Goal: Transaction & Acquisition: Obtain resource

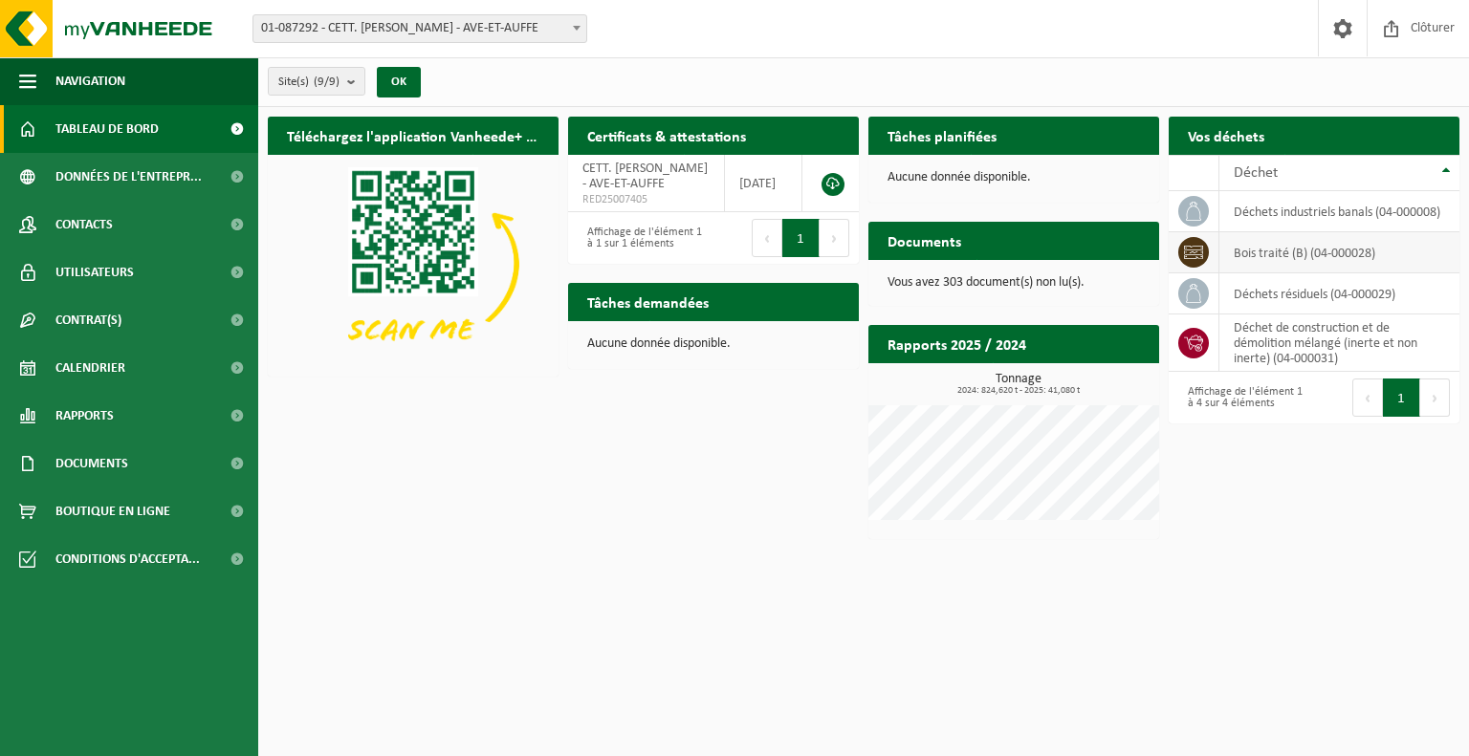
click at [1286, 259] on td "bois traité (B) (04-000028)" at bounding box center [1339, 252] width 240 height 41
click at [1209, 259] on td at bounding box center [1193, 252] width 51 height 41
click at [1201, 255] on icon at bounding box center [1193, 252] width 19 height 19
click at [1245, 251] on td "bois traité (B) (04-000028)" at bounding box center [1339, 252] width 240 height 41
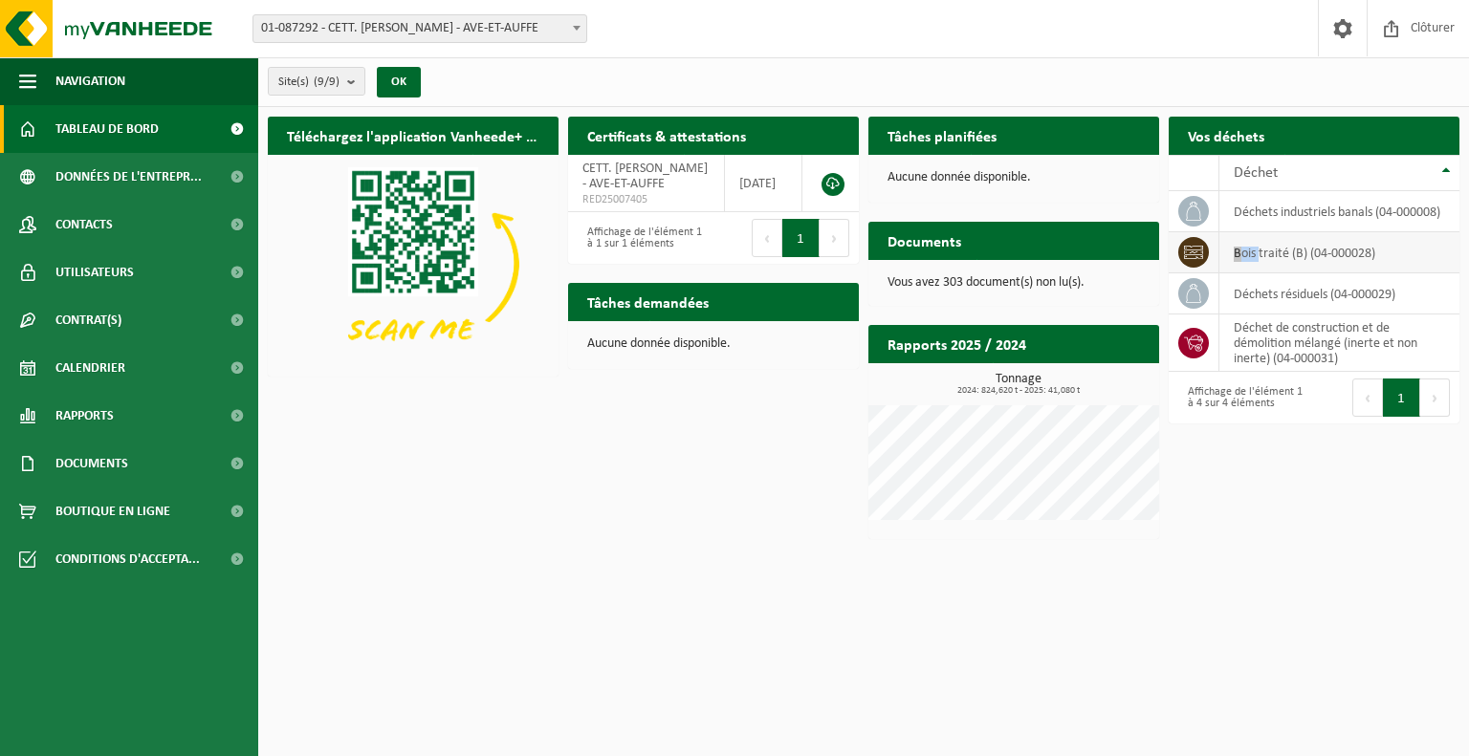
click at [1245, 251] on td "bois traité (B) (04-000028)" at bounding box center [1339, 252] width 240 height 41
click at [604, 447] on div "Téléchargez l'application Vanheede+ maintenant! Cachez Certificats & attestatio…" at bounding box center [863, 328] width 1201 height 442
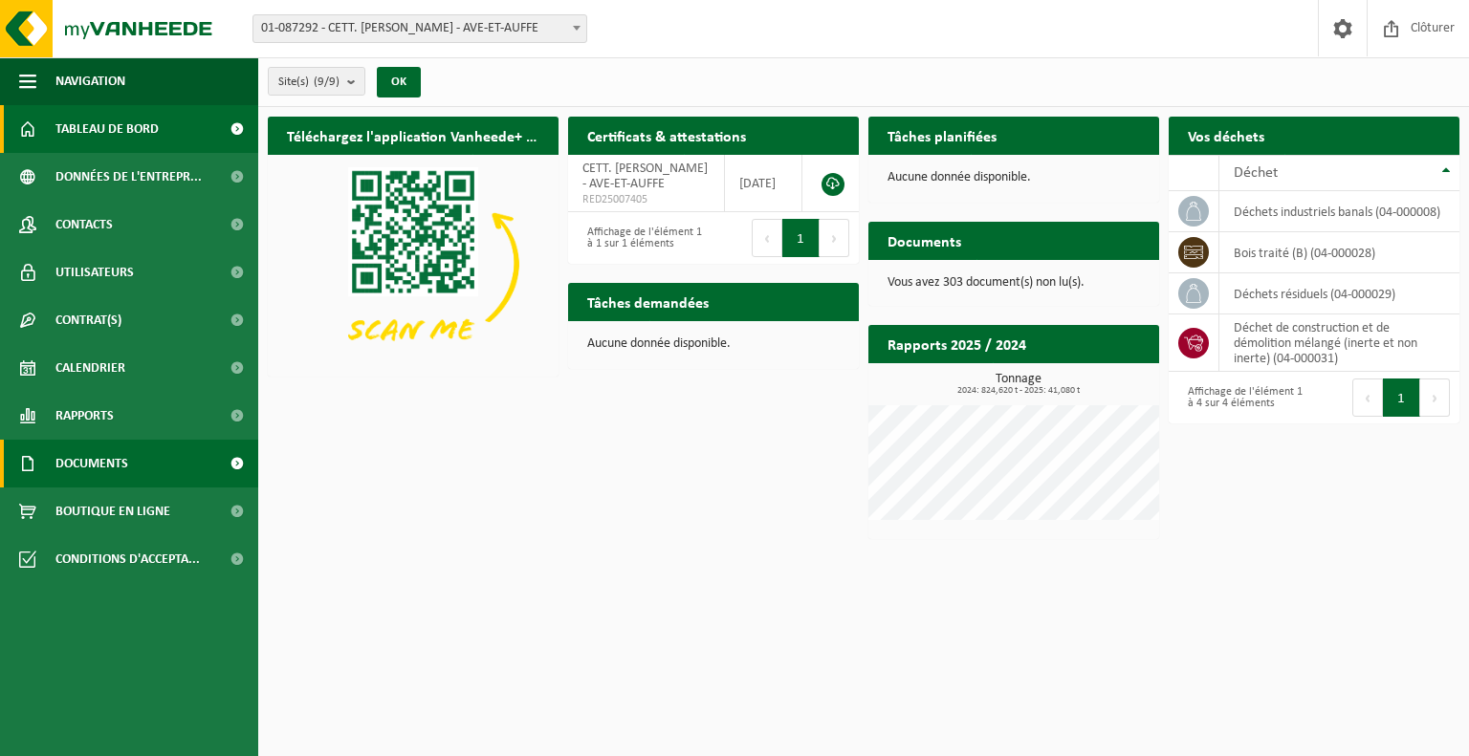
click at [99, 452] on span "Documents" at bounding box center [91, 464] width 73 height 48
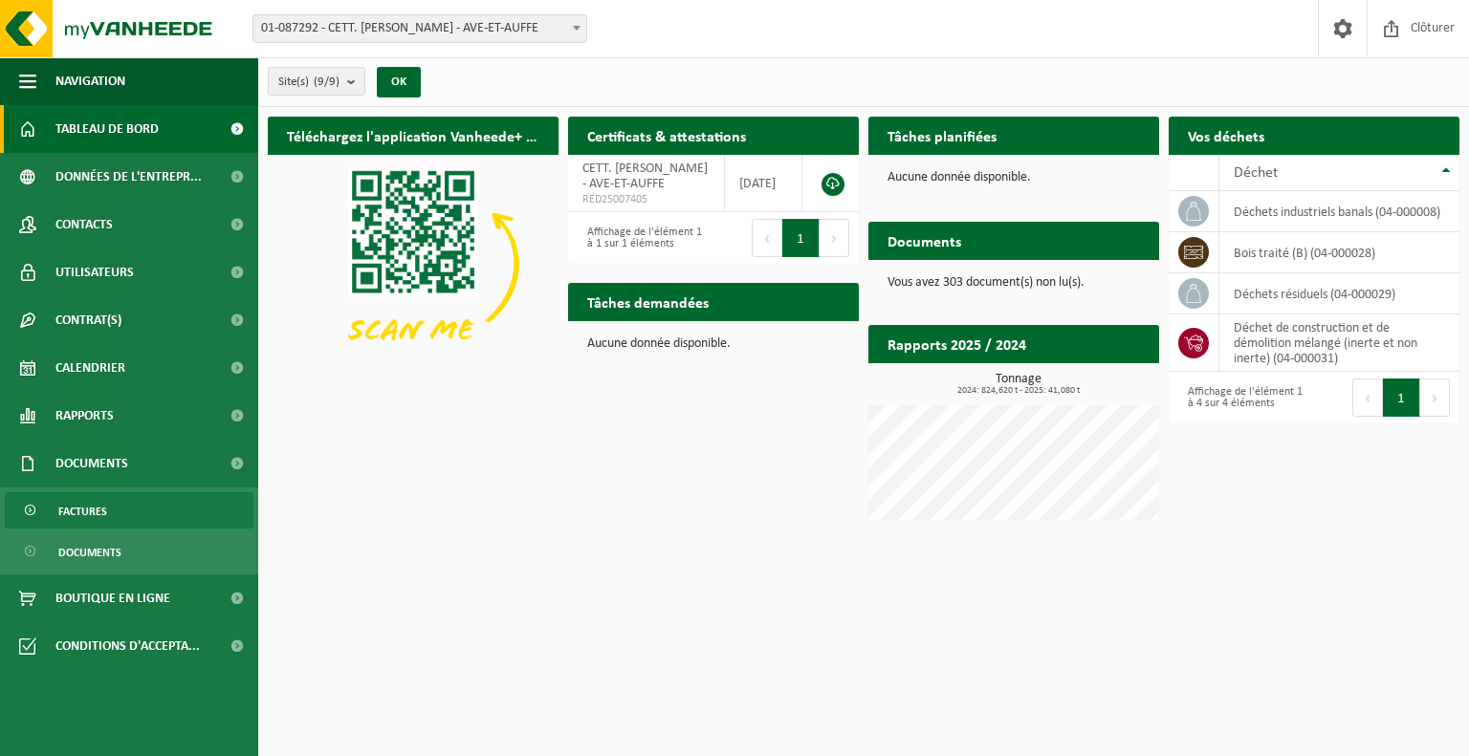
click at [101, 515] on span "Factures" at bounding box center [82, 511] width 49 height 36
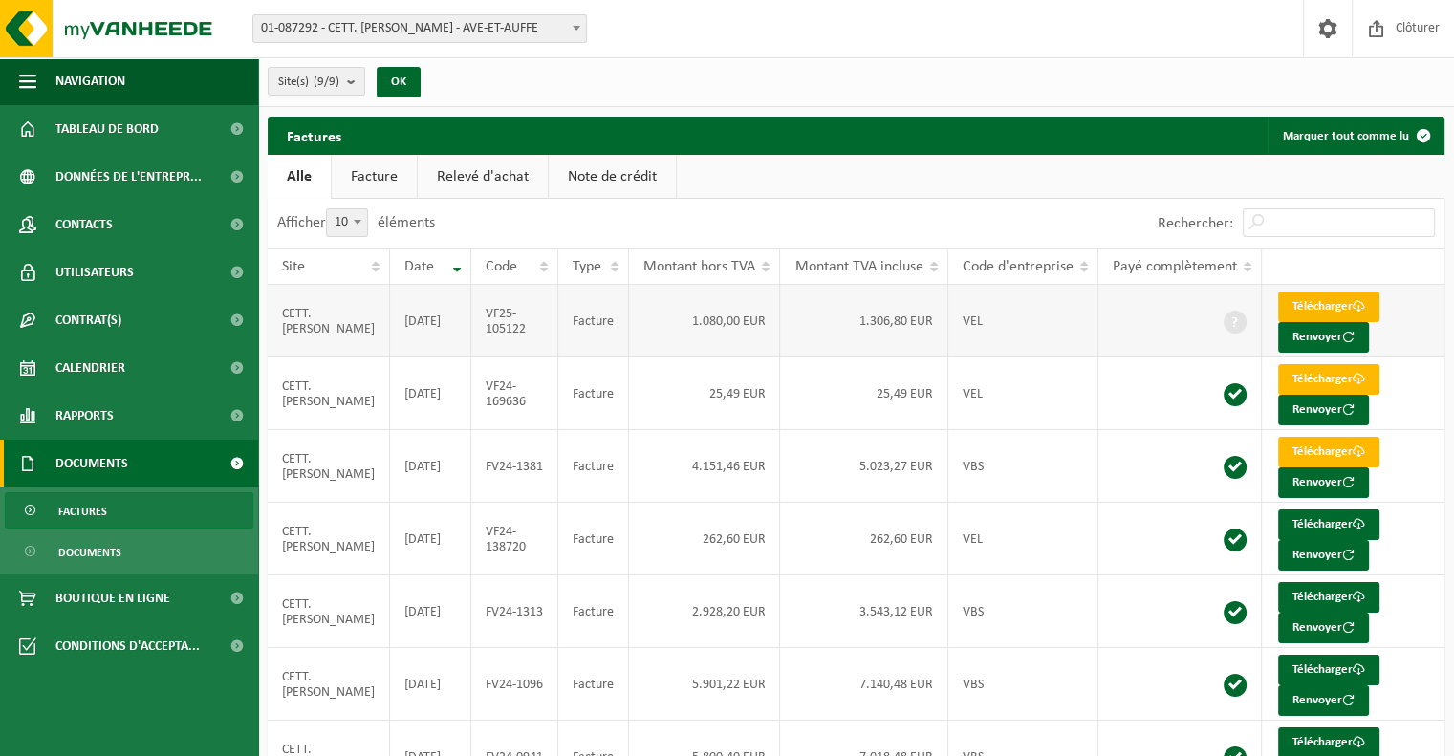
click at [1333, 297] on link "Télécharger" at bounding box center [1328, 307] width 101 height 31
click at [402, 173] on link "Facture" at bounding box center [374, 177] width 85 height 44
click at [482, 171] on link "Relevé d'achat" at bounding box center [484, 177] width 130 height 44
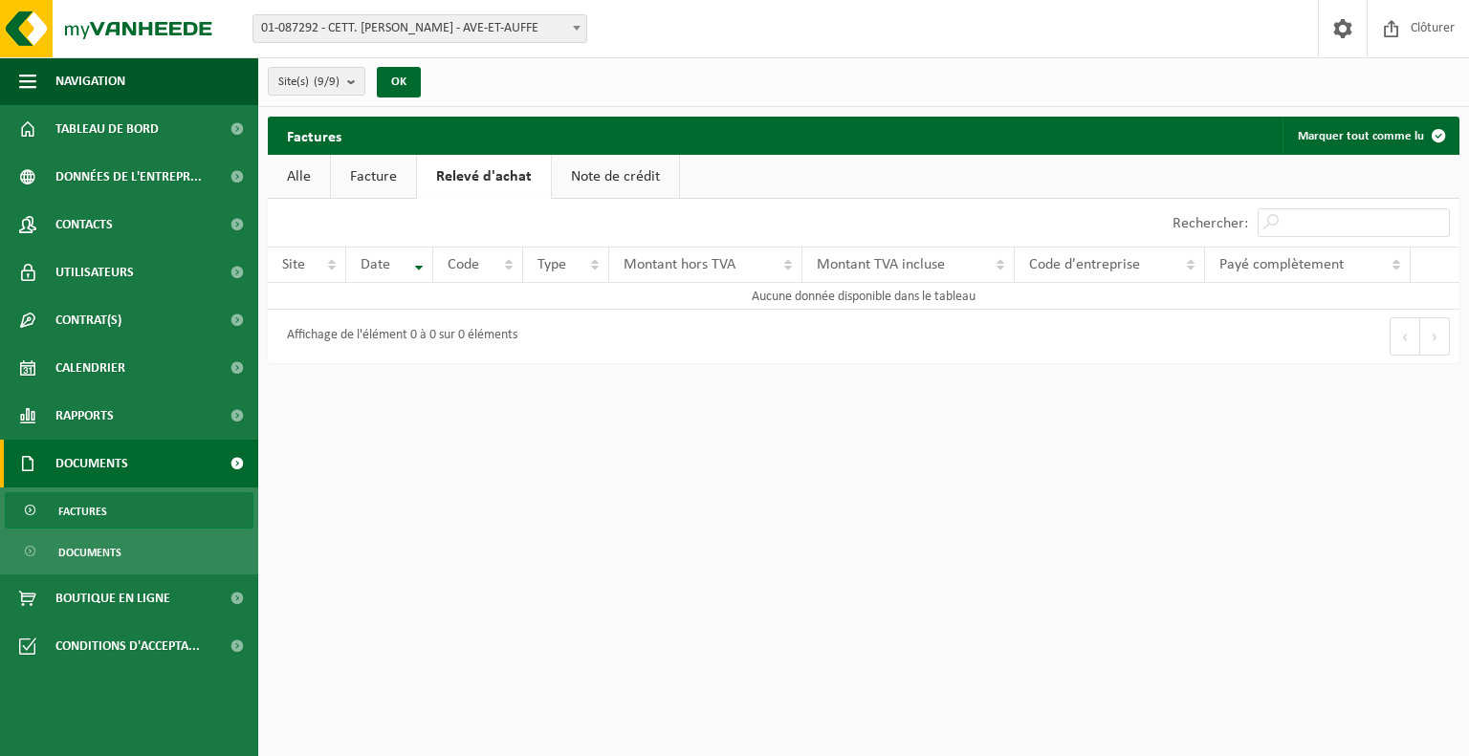
click at [585, 171] on link "Note de crédit" at bounding box center [615, 177] width 127 height 44
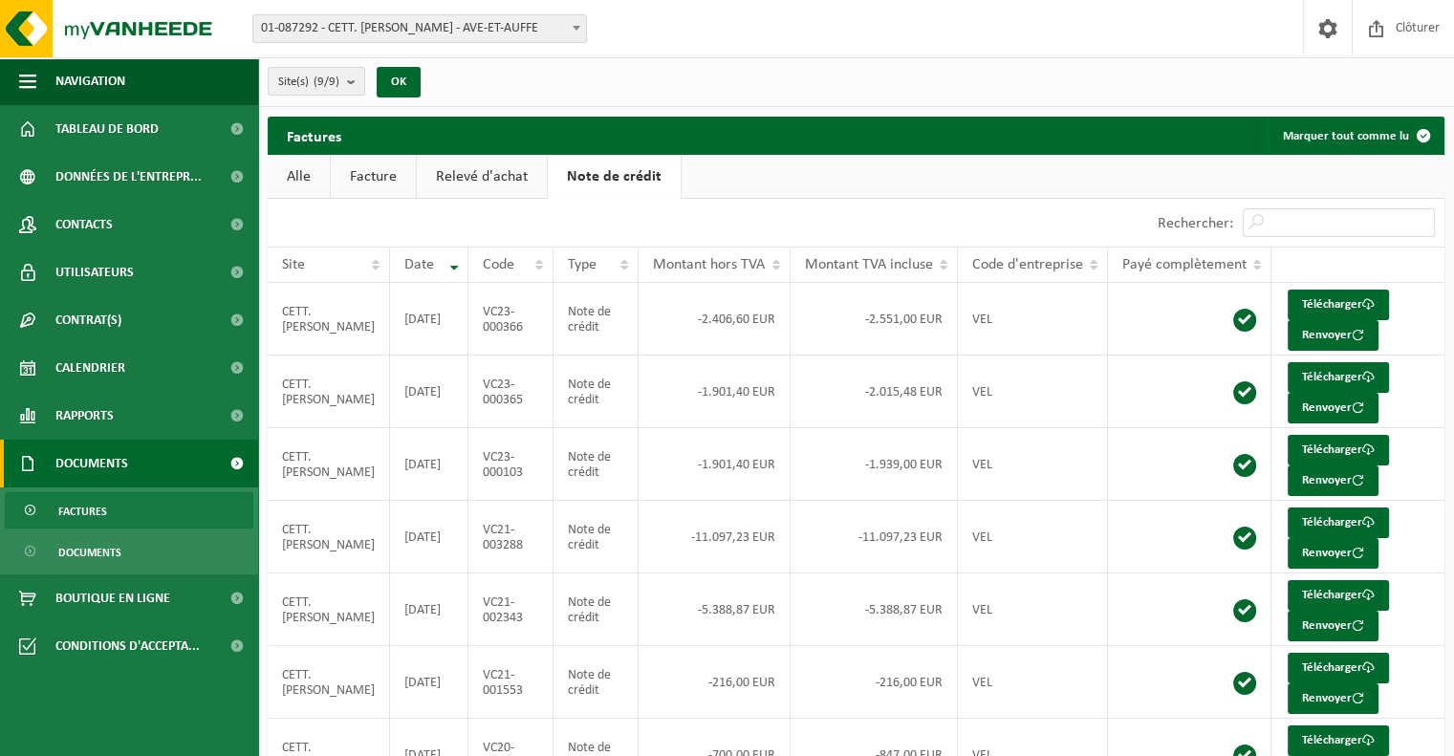
click at [314, 183] on link "Alle" at bounding box center [299, 177] width 62 height 44
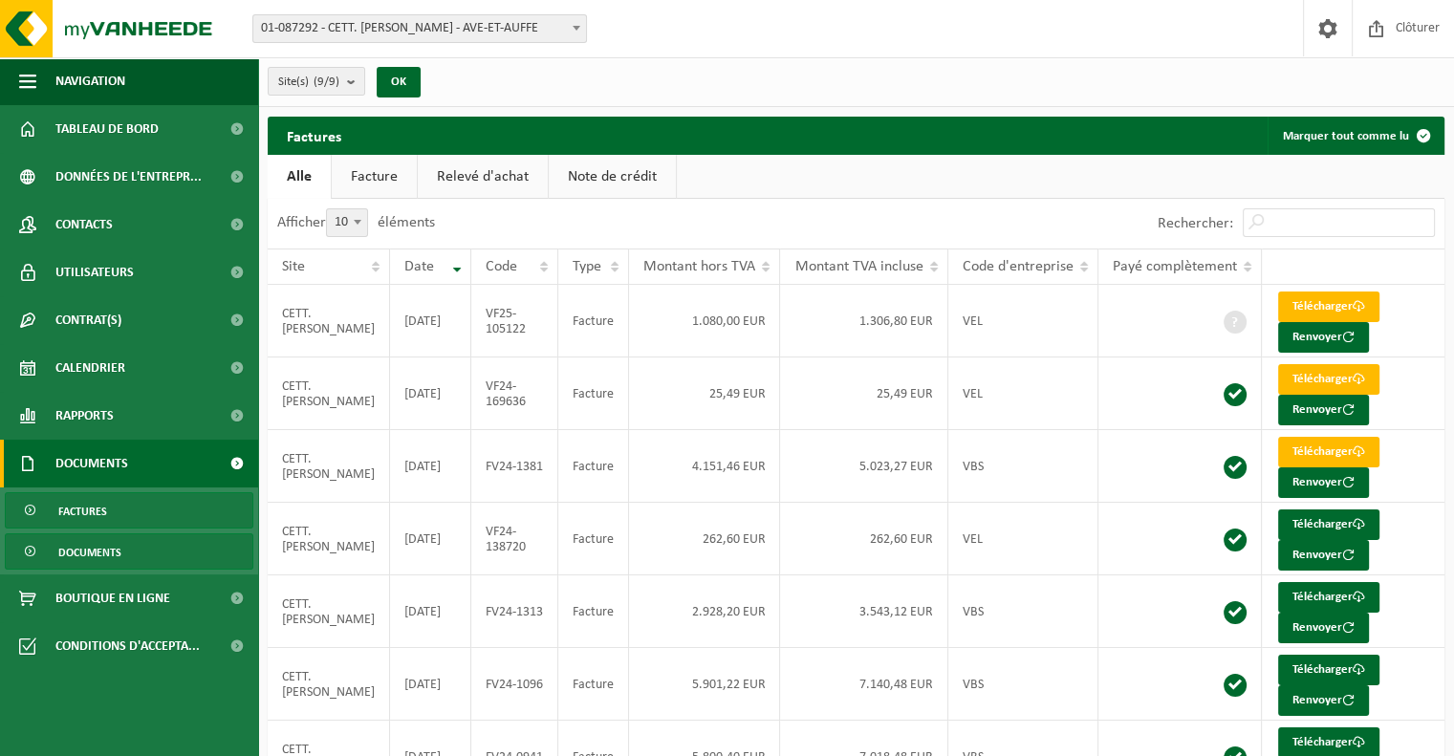
click at [102, 554] on span "Documents" at bounding box center [89, 552] width 63 height 36
